Goal: Go to known website: Go to known website

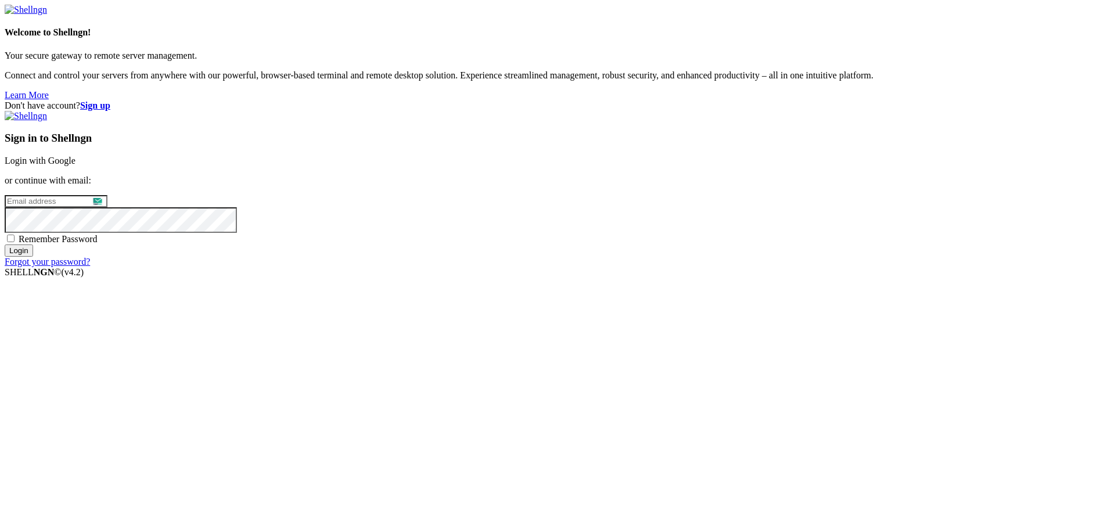
click at [76, 166] on link "Login with Google" at bounding box center [40, 161] width 71 height 10
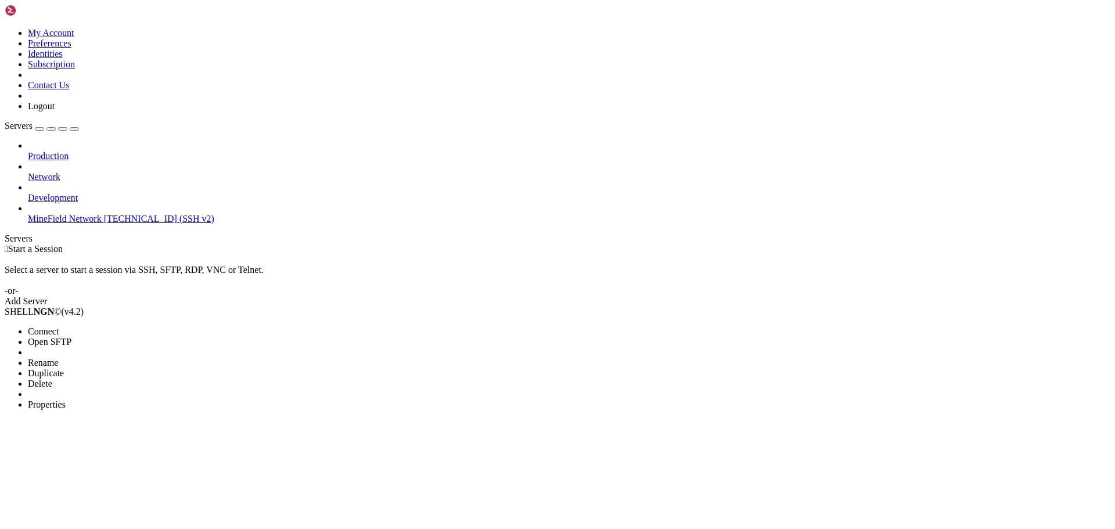
click at [113, 326] on li "Connect" at bounding box center [81, 331] width 106 height 10
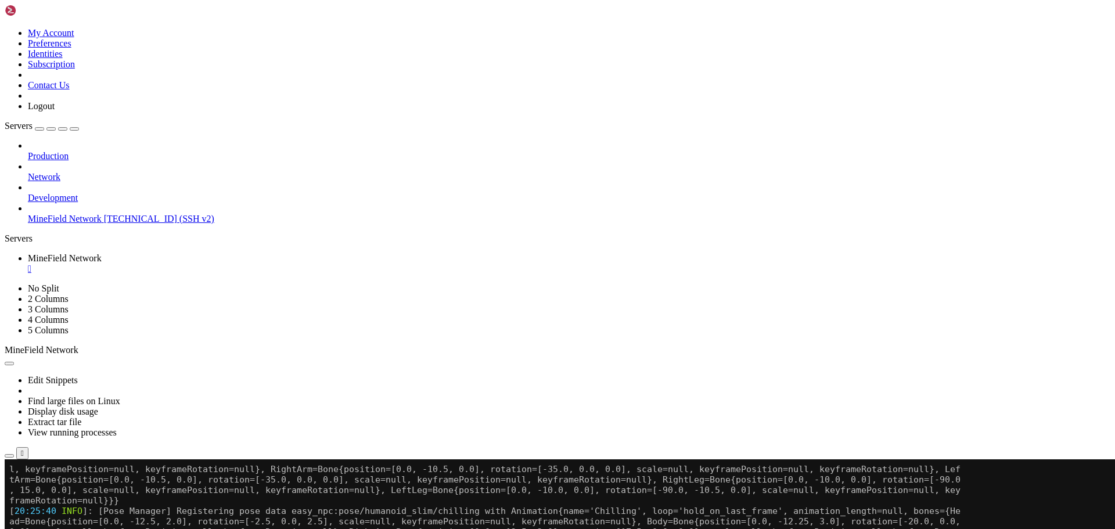
scroll to position [12410, 0]
